Goal: Entertainment & Leisure: Consume media (video, audio)

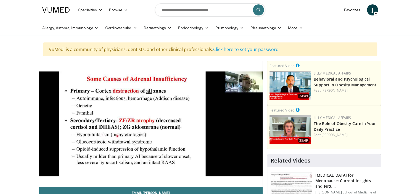
click at [167, 95] on div "10 seconds Tap to unmute" at bounding box center [150, 124] width 223 height 126
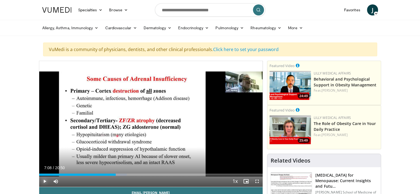
click at [43, 182] on span "Video Player" at bounding box center [44, 181] width 11 height 11
